Goal: Check status

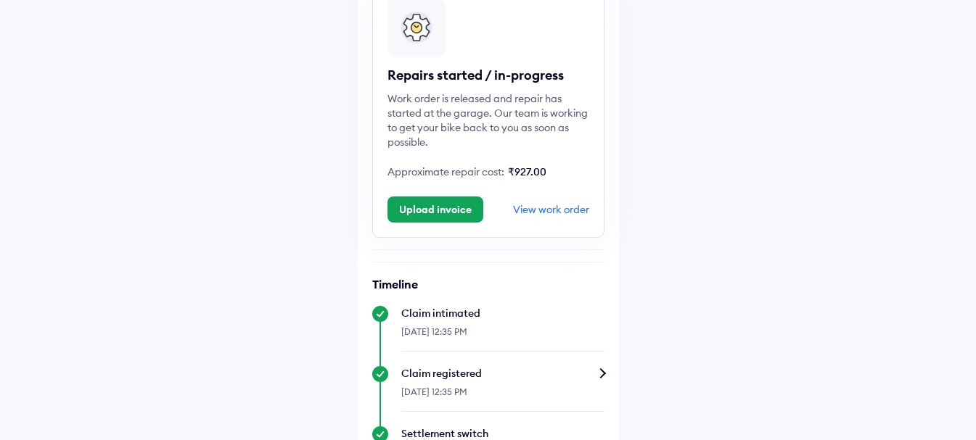
scroll to position [128, 0]
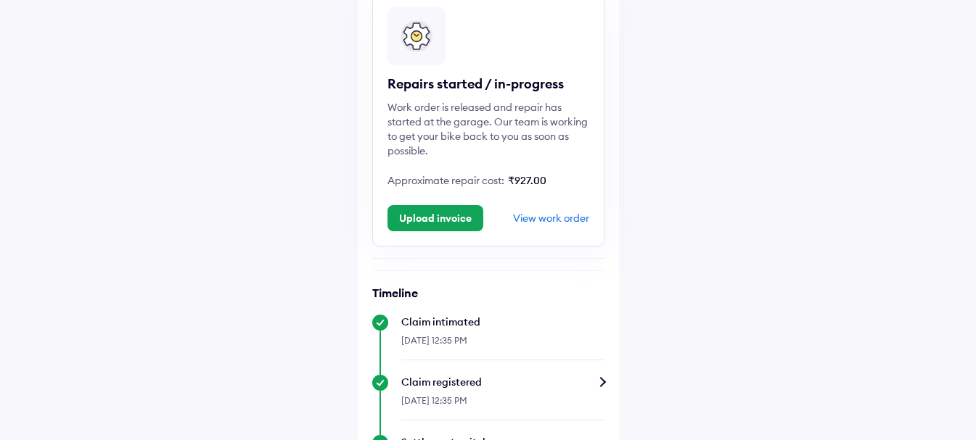
click at [556, 222] on div "View work order" at bounding box center [551, 218] width 76 height 13
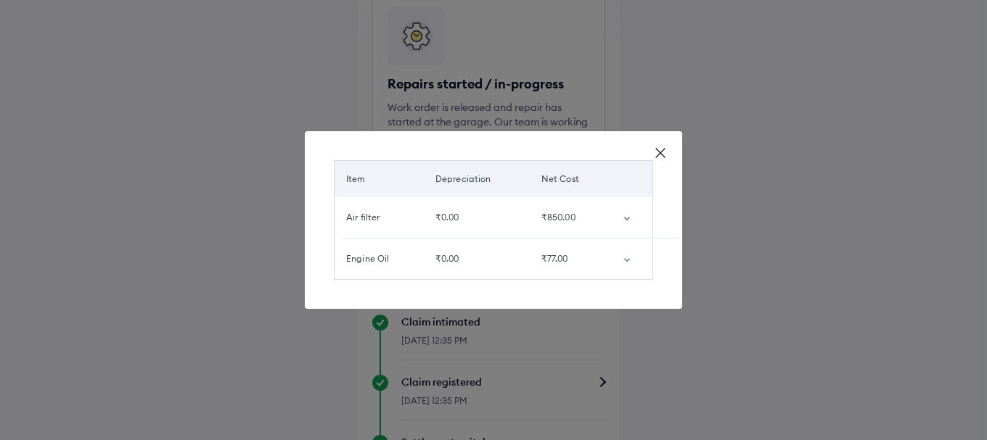
click at [672, 216] on div "Item Depreciation Net Cost Air filter ₹0.00 ₹850.00 Engine Oil ₹0.00 ₹77.00" at bounding box center [493, 220] width 377 height 178
click at [661, 155] on icon at bounding box center [660, 153] width 15 height 15
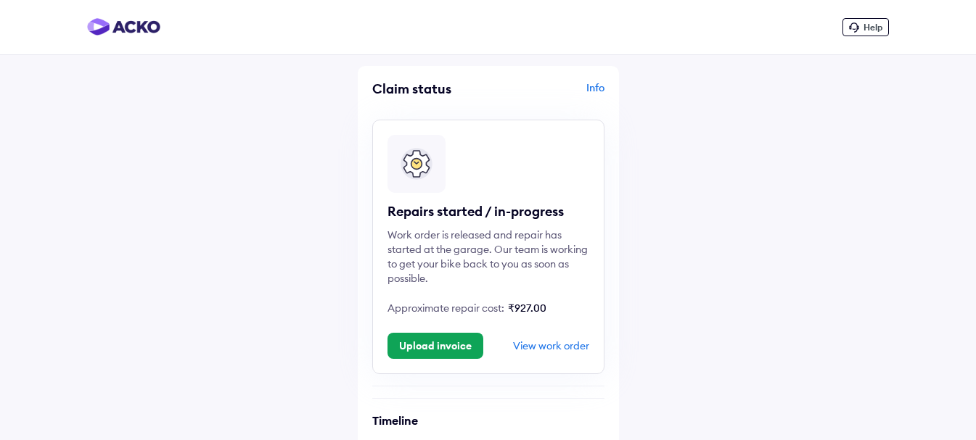
click at [595, 91] on div "Info" at bounding box center [548, 95] width 112 height 28
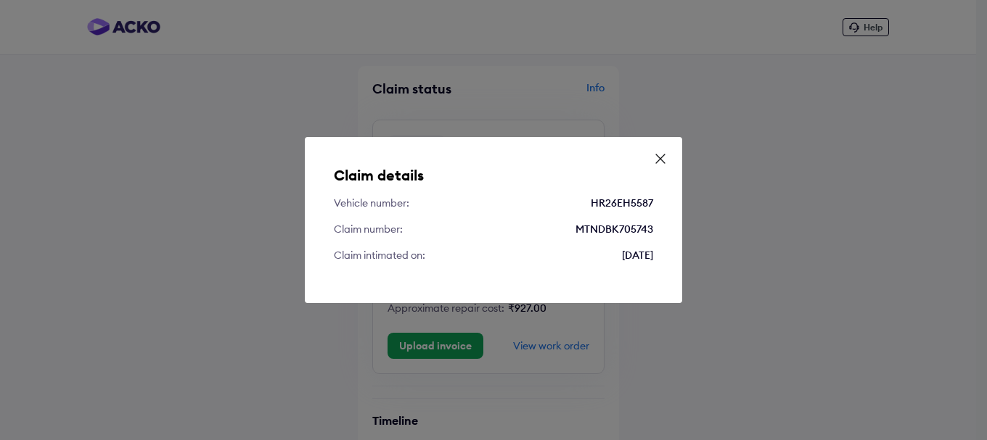
click at [660, 157] on icon at bounding box center [660, 159] width 15 height 15
